Goal: Communication & Community: Participate in discussion

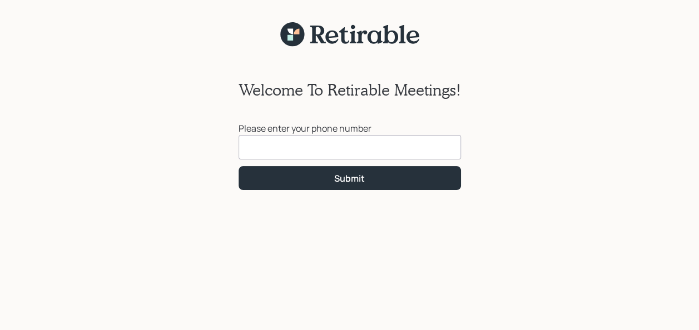
click at [289, 148] on input at bounding box center [349, 147] width 222 height 24
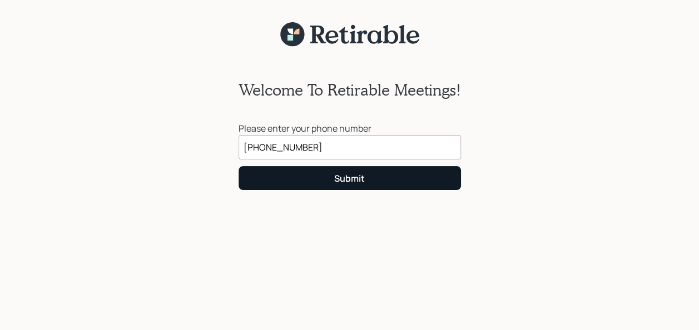
type input "[PHONE_NUMBER]"
click at [338, 177] on div "Submit" at bounding box center [349, 178] width 31 height 12
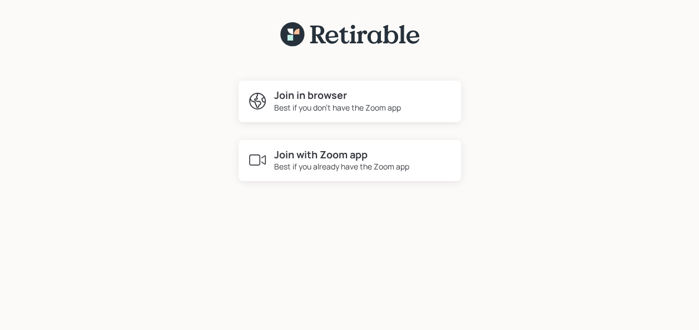
click at [328, 97] on h4 "Join in browser" at bounding box center [337, 95] width 127 height 12
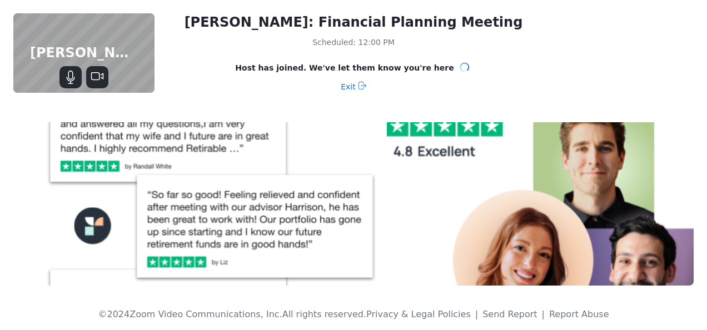
click at [364, 68] on span "Host has joined. We've let them know you're here" at bounding box center [344, 67] width 218 height 11
click at [459, 67] on icon at bounding box center [464, 67] width 10 height 10
click at [459, 67] on icon at bounding box center [465, 67] width 12 height 12
click at [419, 67] on span "Host has joined. We've let them know you're here" at bounding box center [344, 67] width 218 height 11
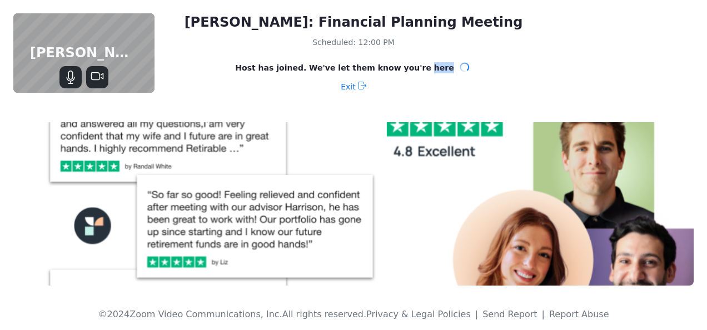
click at [419, 67] on span "Host has joined. We've let them know you're here" at bounding box center [344, 67] width 218 height 11
drag, startPoint x: 419, startPoint y: 67, endPoint x: 467, endPoint y: 79, distance: 49.7
click at [467, 79] on div "[PERSON_NAME]: Financial Planning Meeting Scheduled: 12:00 PM Host has joined. …" at bounding box center [353, 54] width 707 height 109
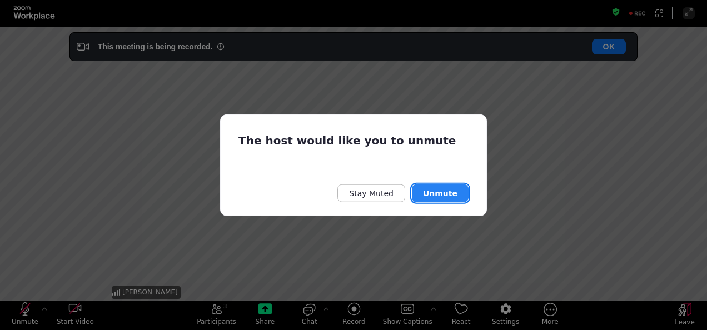
click at [444, 189] on button "Unmute" at bounding box center [440, 193] width 57 height 18
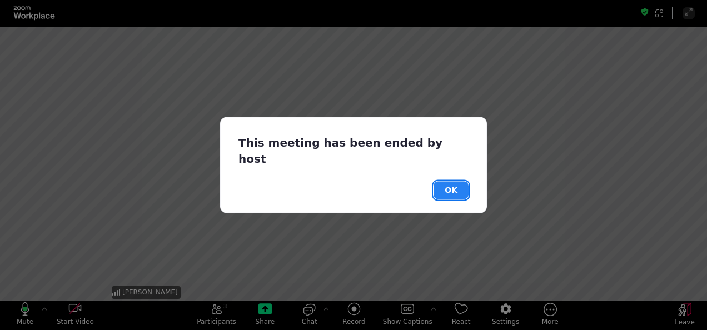
click at [450, 182] on button "OK" at bounding box center [451, 191] width 35 height 18
